Goal: Transaction & Acquisition: Purchase product/service

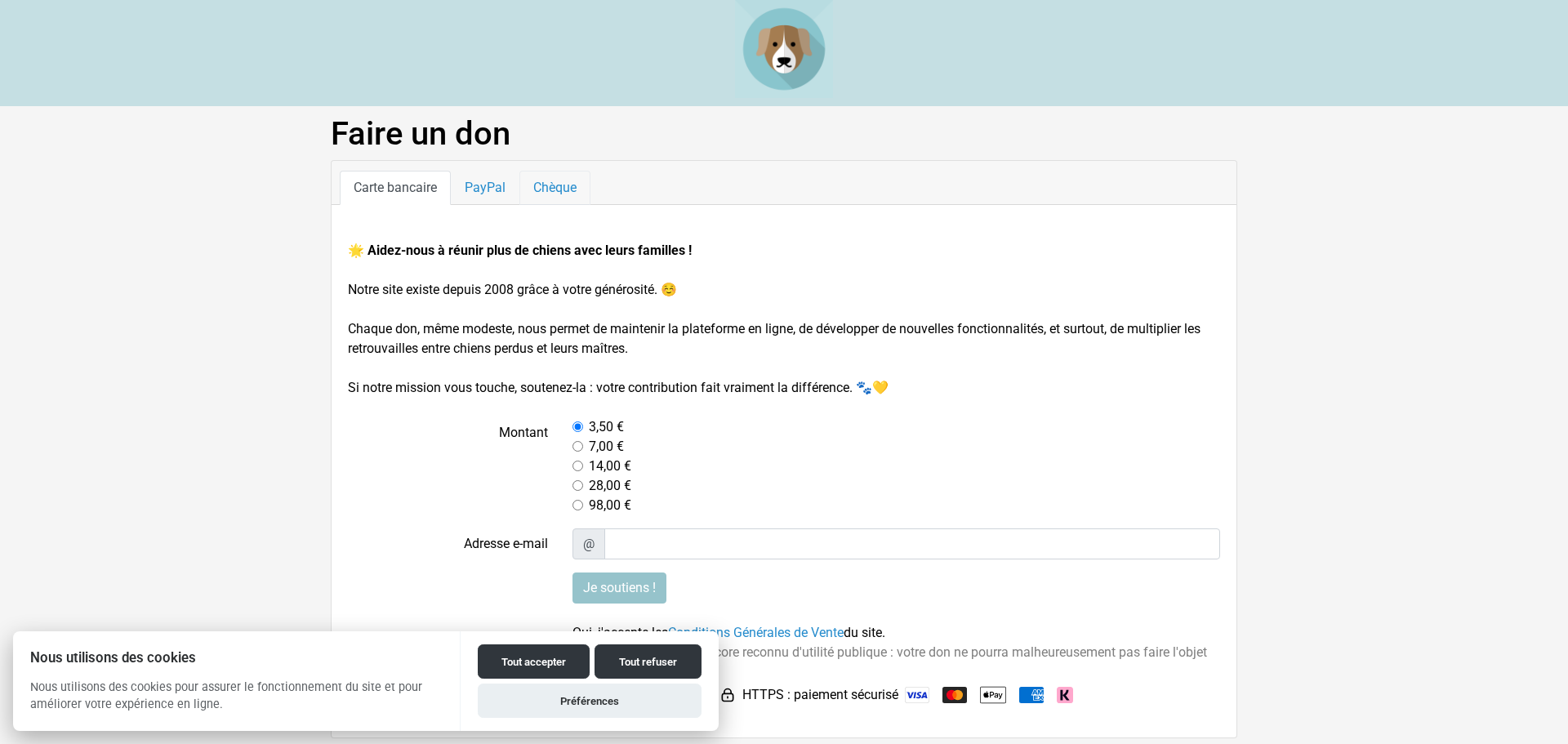
click at [569, 186] on link "Chèque" at bounding box center [555, 187] width 71 height 34
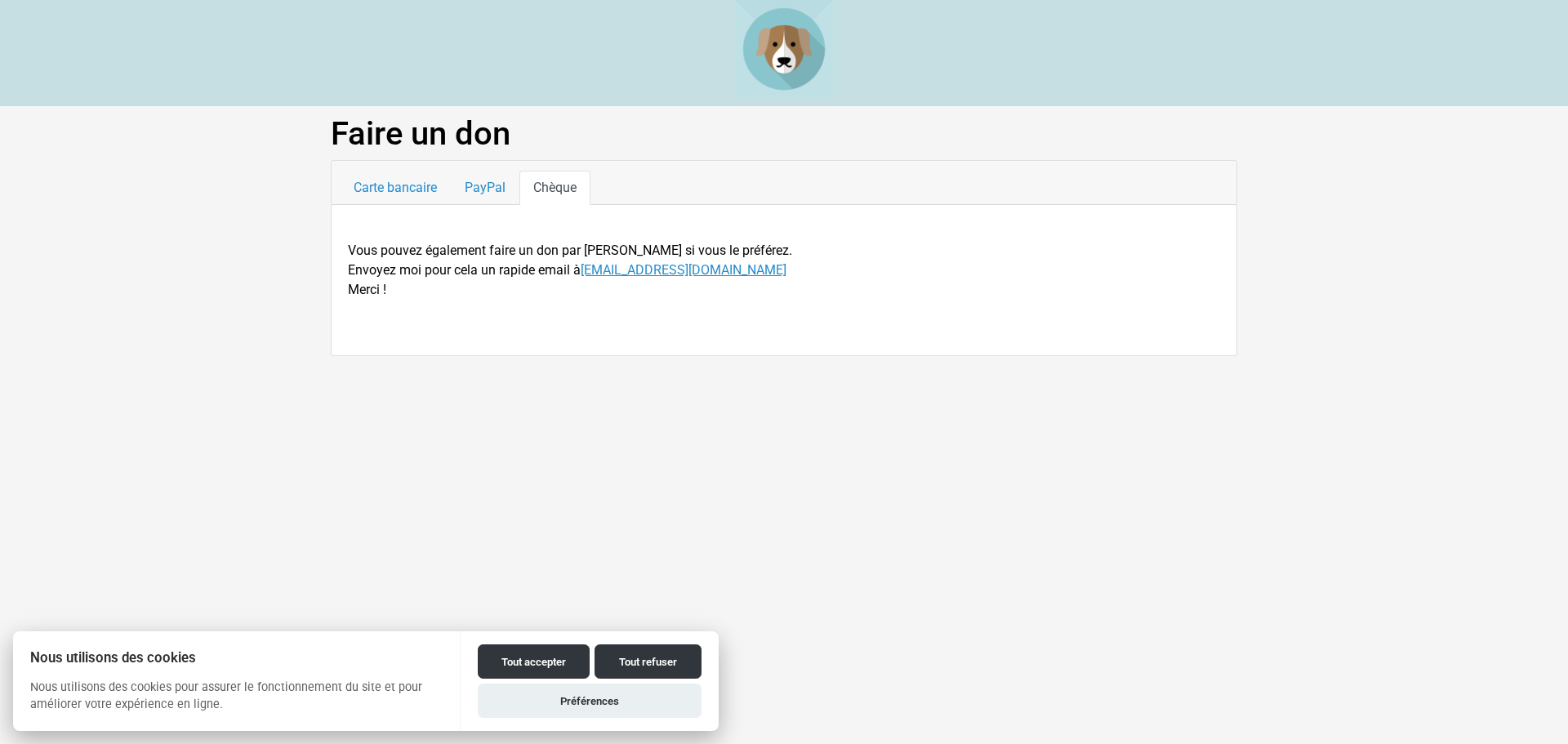
click at [650, 270] on link "[EMAIL_ADDRESS][DOMAIN_NAME]" at bounding box center [683, 270] width 205 height 16
click at [661, 665] on button "Tout refuser" at bounding box center [648, 660] width 107 height 34
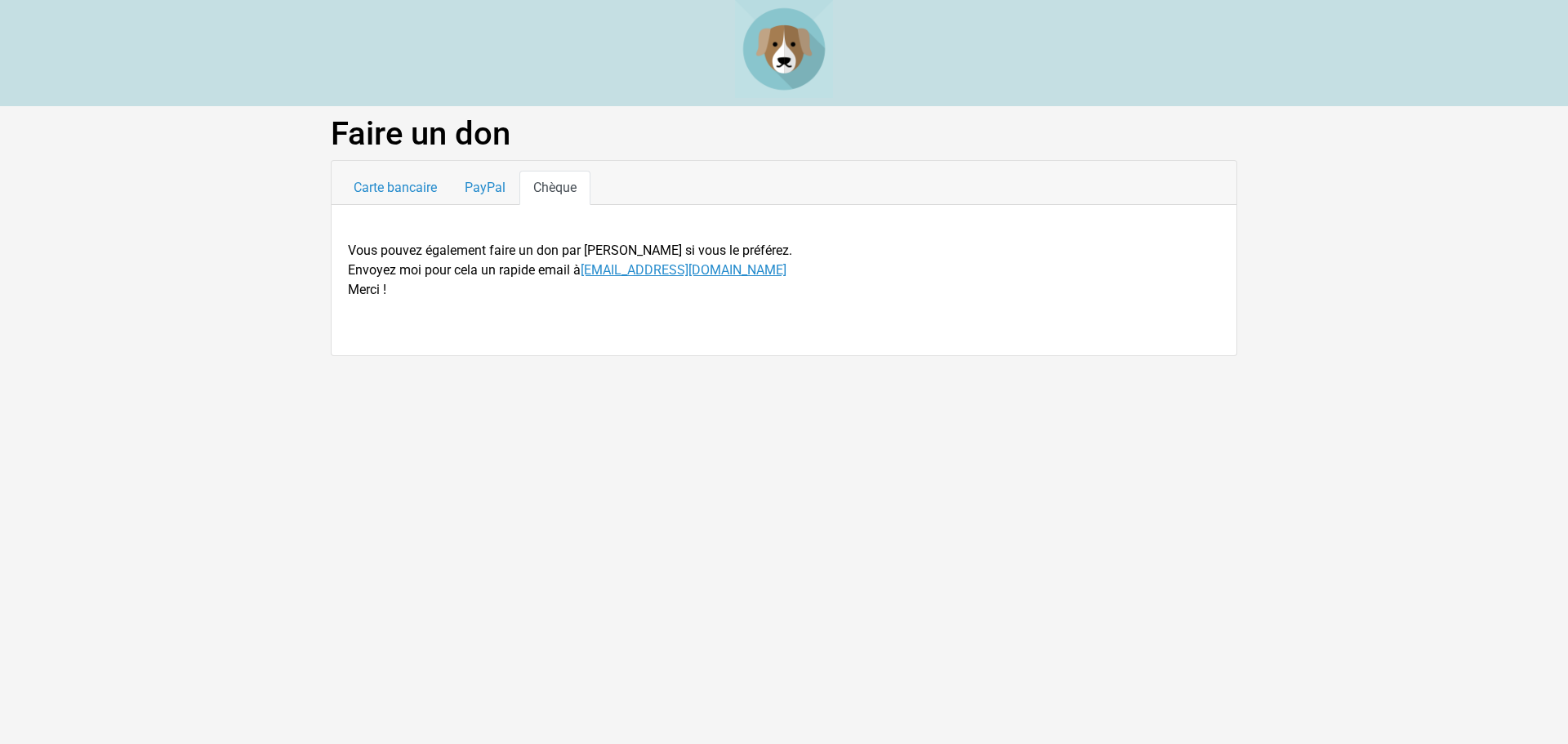
click at [671, 272] on link "[EMAIL_ADDRESS][DOMAIN_NAME]" at bounding box center [683, 270] width 205 height 16
click at [403, 184] on link "Carte bancaire" at bounding box center [395, 187] width 111 height 34
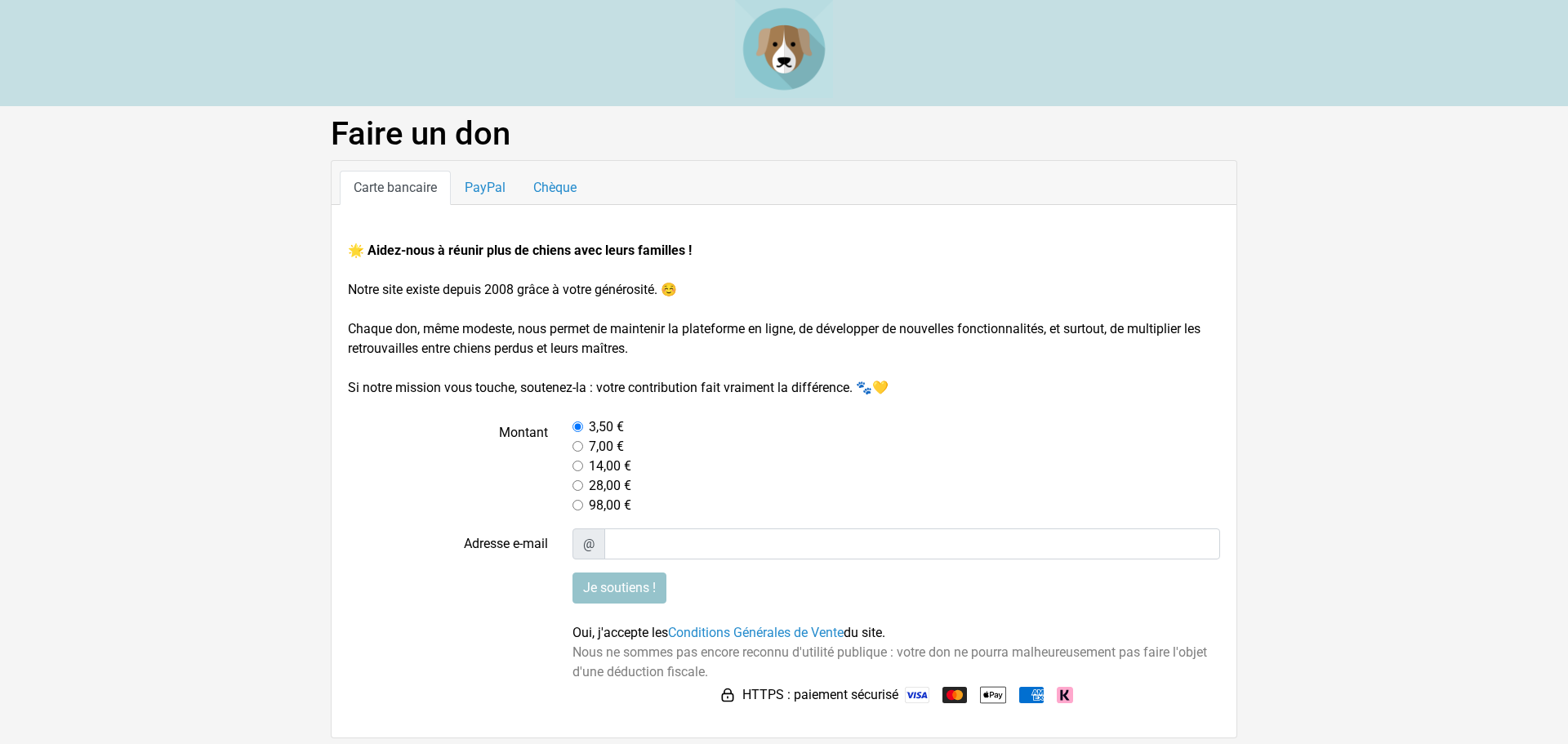
click at [579, 448] on input "radio" at bounding box center [578, 447] width 11 height 11
radio input "true"
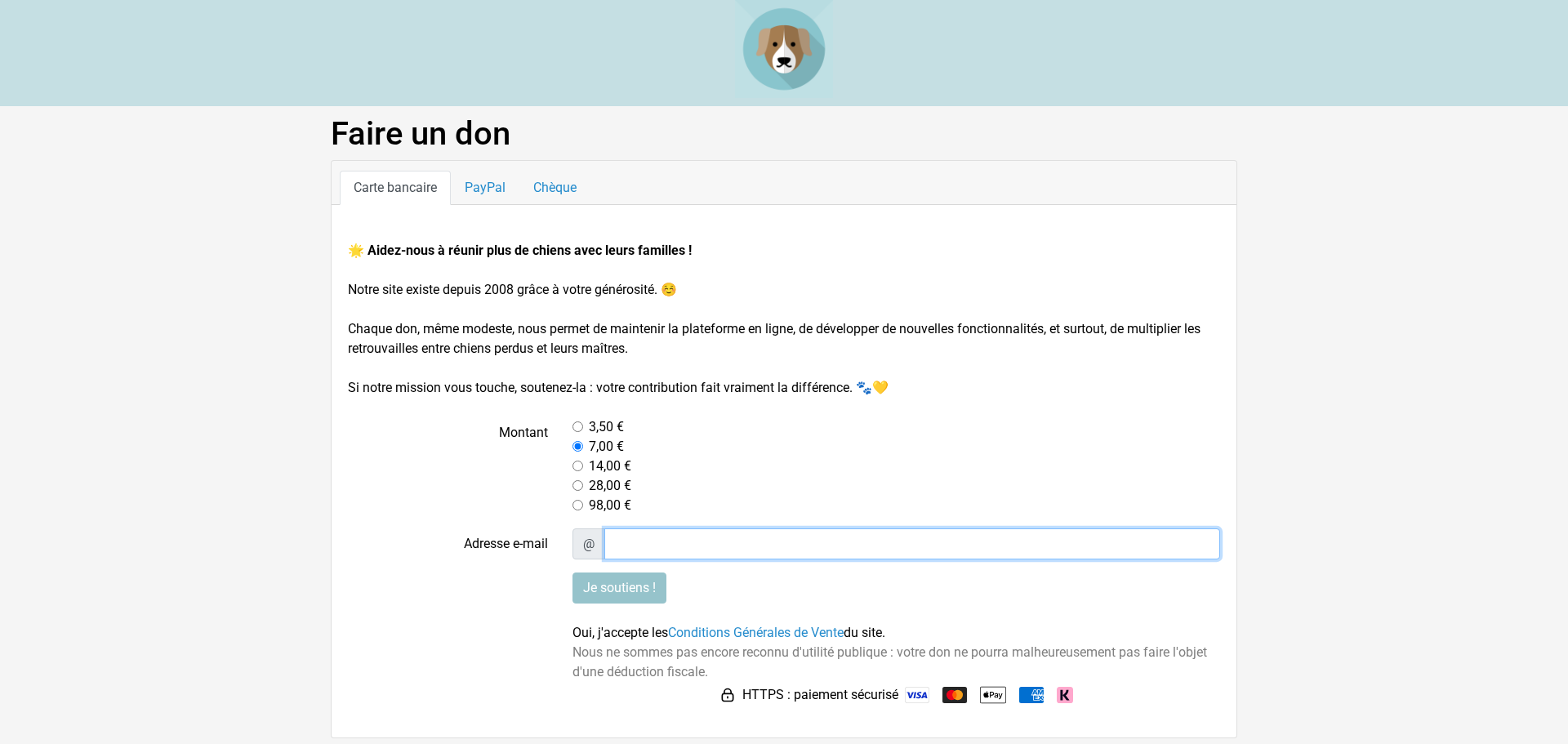
click at [637, 532] on input "Adresse e-mail" at bounding box center [912, 544] width 616 height 31
type input "[EMAIL_ADDRESS][DOMAIN_NAME]"
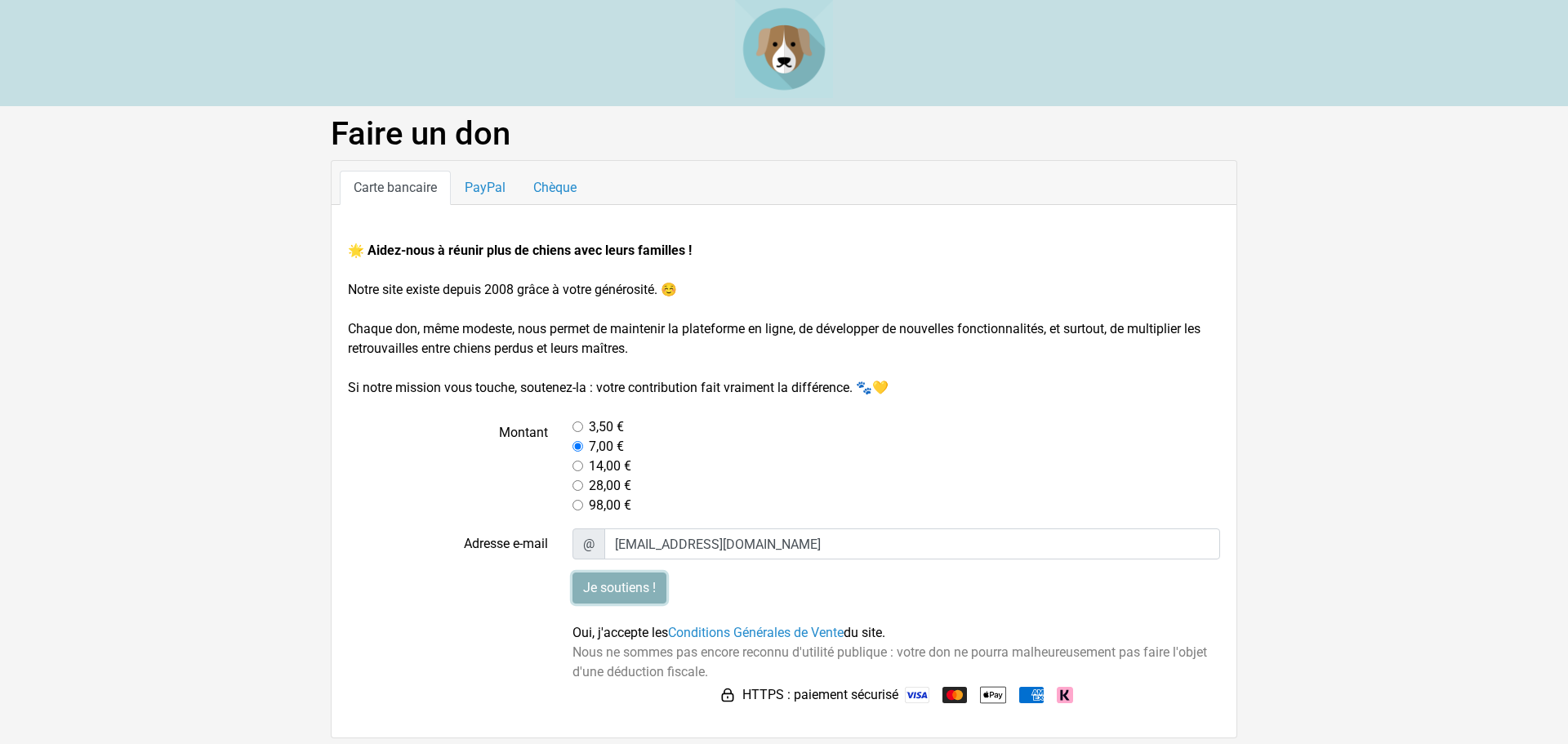
click at [631, 587] on input "Je soutiens !" at bounding box center [619, 587] width 94 height 31
